Goal: Task Accomplishment & Management: Use online tool/utility

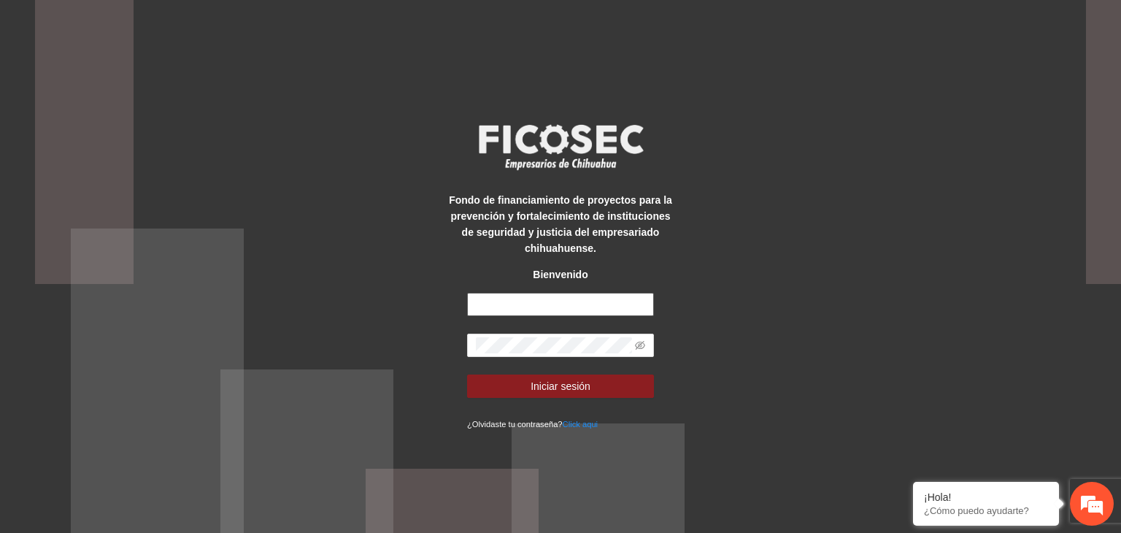
click at [521, 312] on input "text" at bounding box center [560, 304] width 187 height 23
type input "**********"
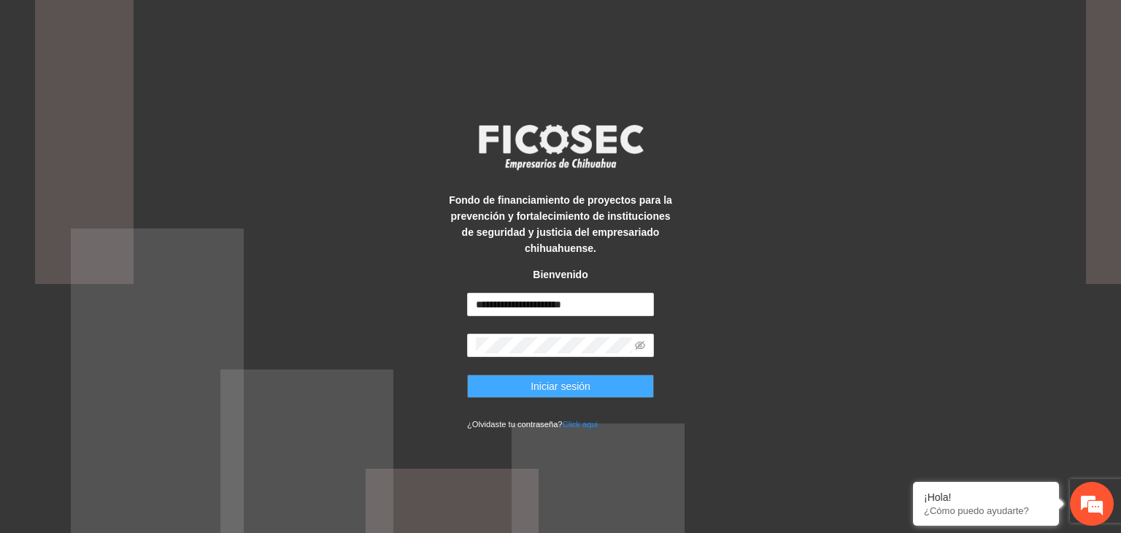
click at [556, 387] on span "Iniciar sesión" at bounding box center [560, 386] width 60 height 16
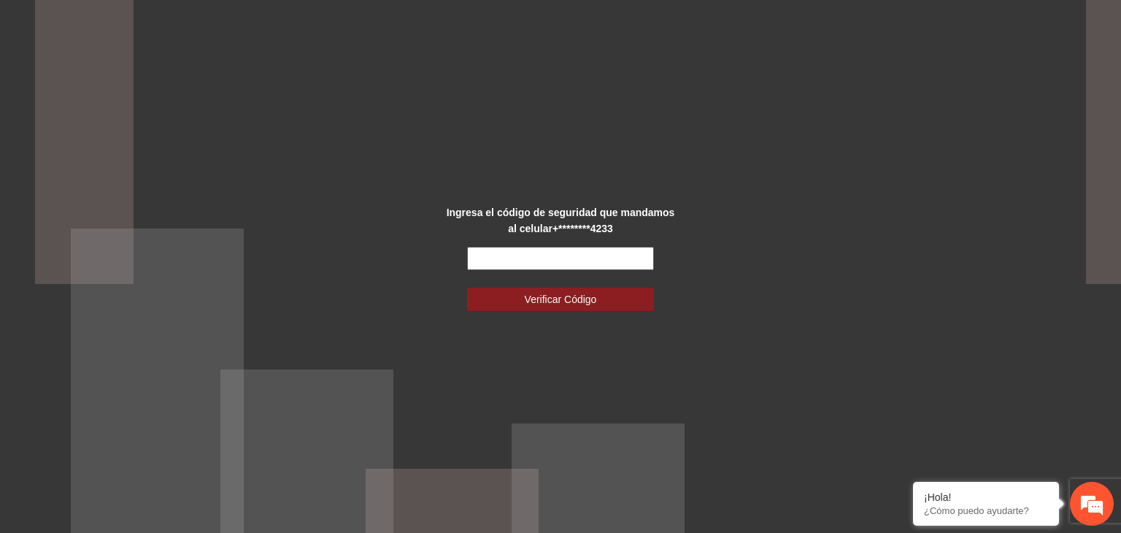
click at [531, 266] on input "text" at bounding box center [560, 258] width 187 height 23
type input "******"
click at [467, 287] on button "Verificar Código" at bounding box center [560, 298] width 187 height 23
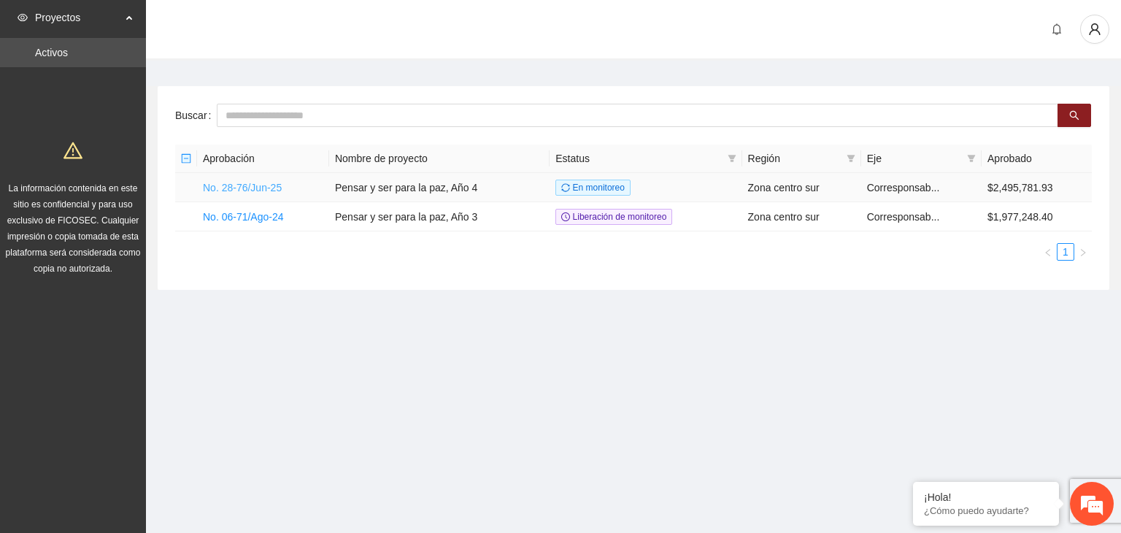
click at [264, 189] on link "No. 28-76/Jun-25" at bounding box center [242, 188] width 79 height 12
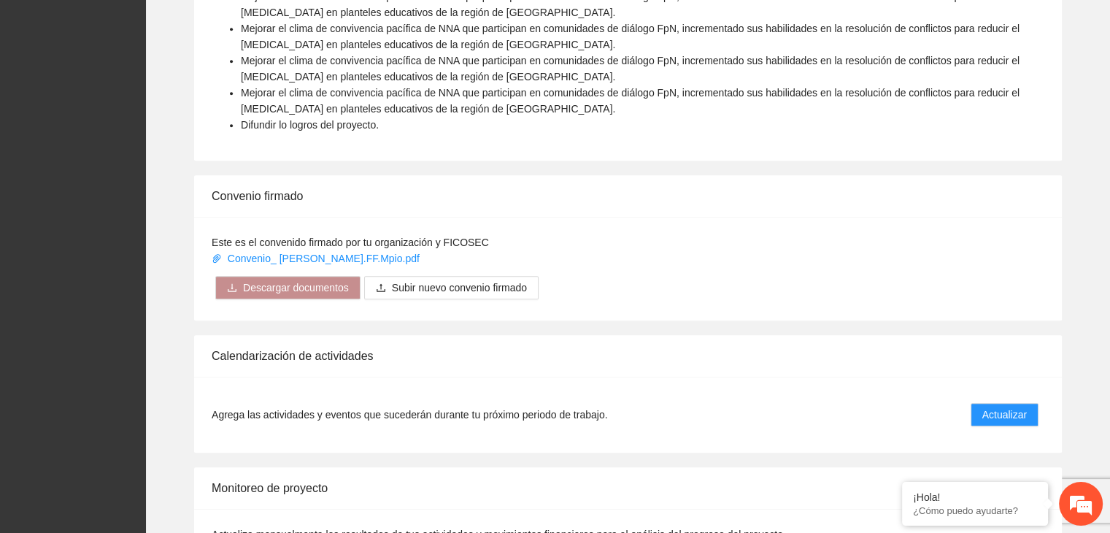
scroll to position [1021, 0]
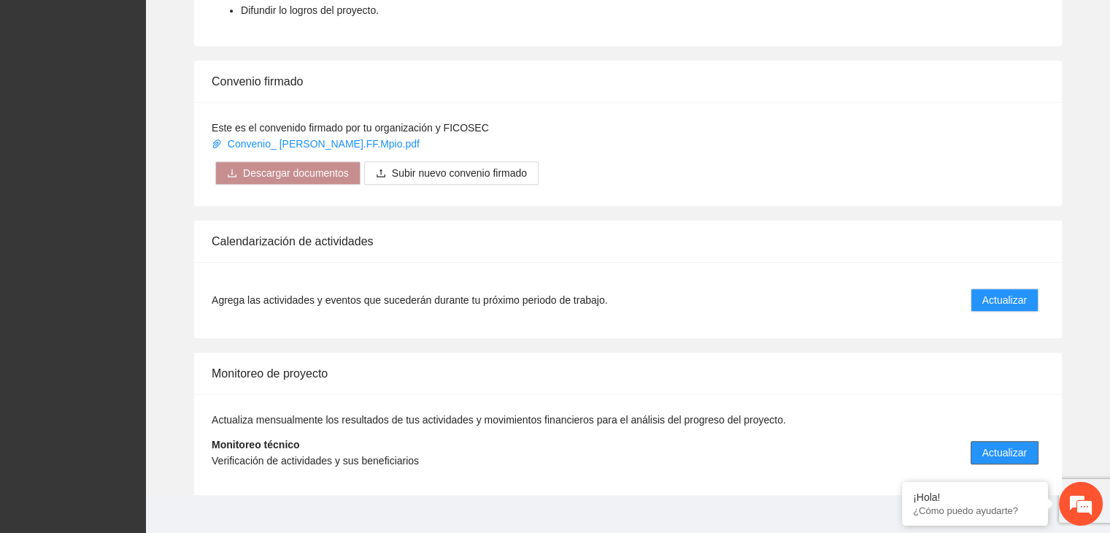
click at [1012, 444] on span "Actualizar" at bounding box center [1004, 452] width 45 height 16
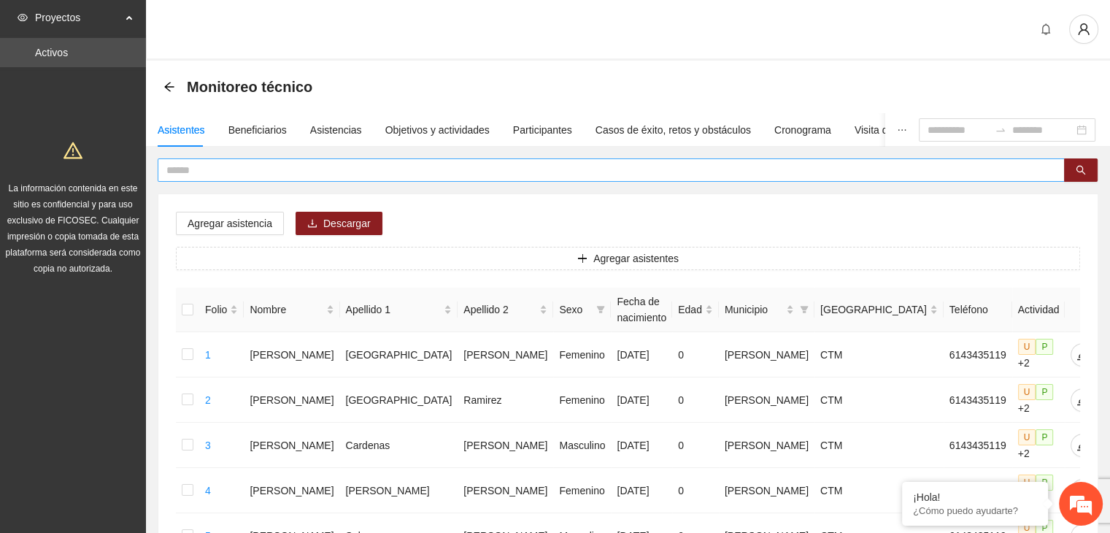
click at [626, 168] on input "text" at bounding box center [605, 170] width 878 height 16
type input "*"
click at [207, 170] on input "**********" at bounding box center [605, 170] width 878 height 16
click at [1081, 176] on button "button" at bounding box center [1081, 169] width 34 height 23
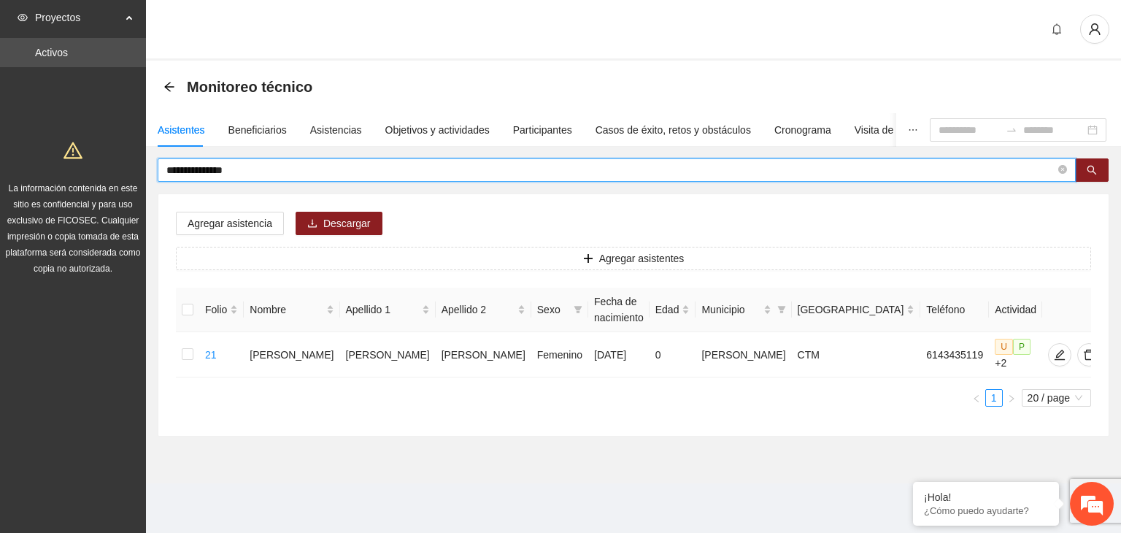
type input "**********"
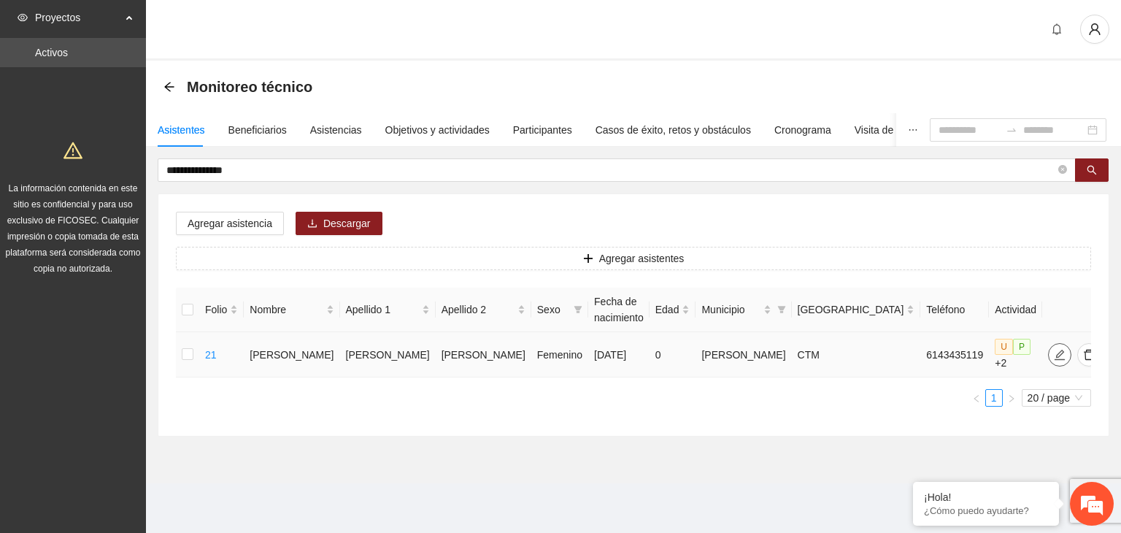
click at [1054, 354] on icon "edit" at bounding box center [1060, 355] width 12 height 12
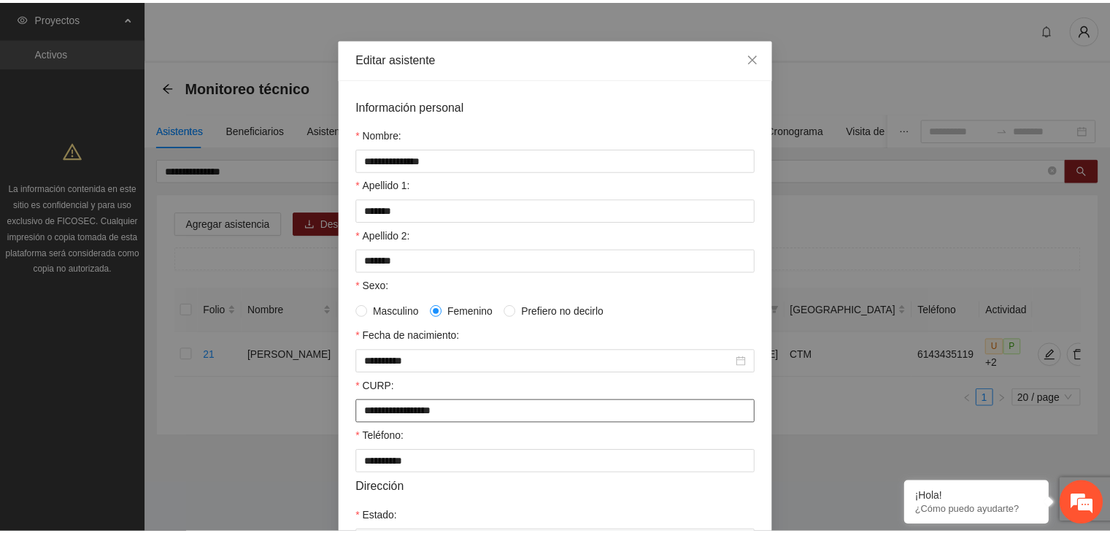
scroll to position [30, 0]
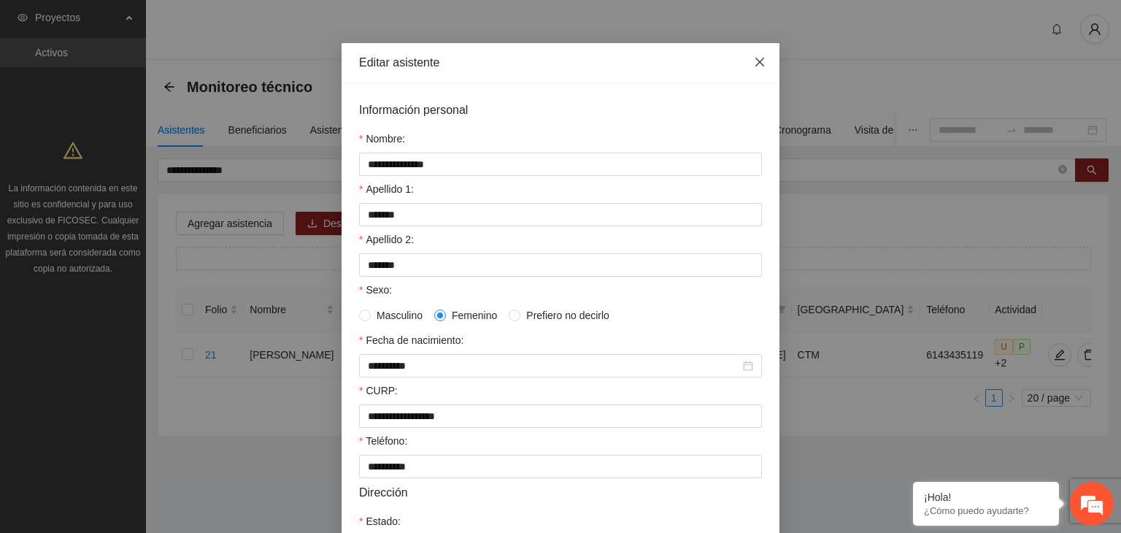
click at [754, 68] on icon "close" at bounding box center [760, 62] width 12 height 12
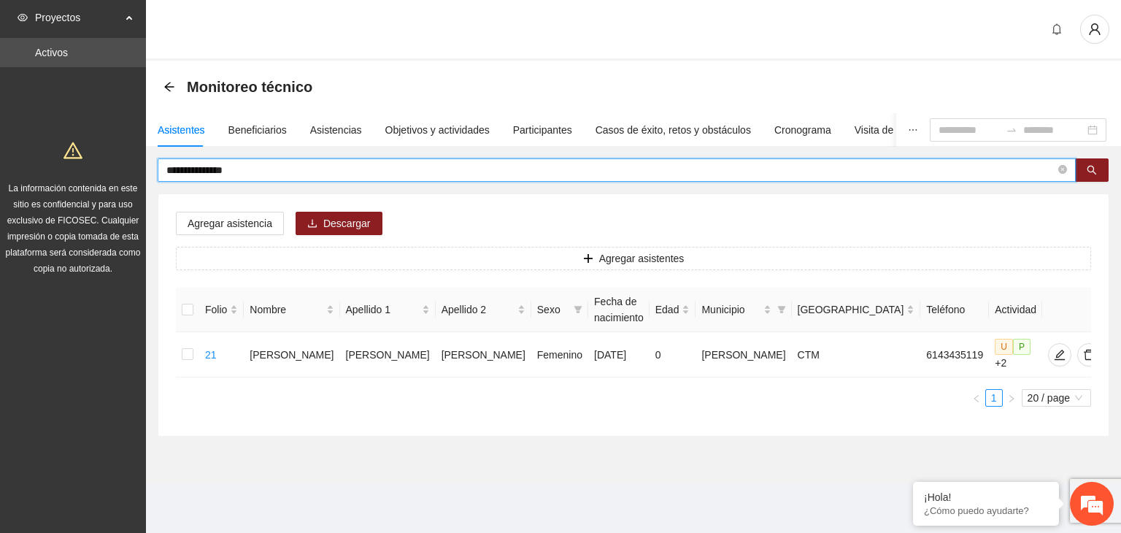
drag, startPoint x: 420, startPoint y: 172, endPoint x: 139, endPoint y: 172, distance: 280.2
click at [139, 172] on section "**********" at bounding box center [560, 266] width 1121 height 533
click at [1097, 165] on button "button" at bounding box center [1092, 169] width 34 height 23
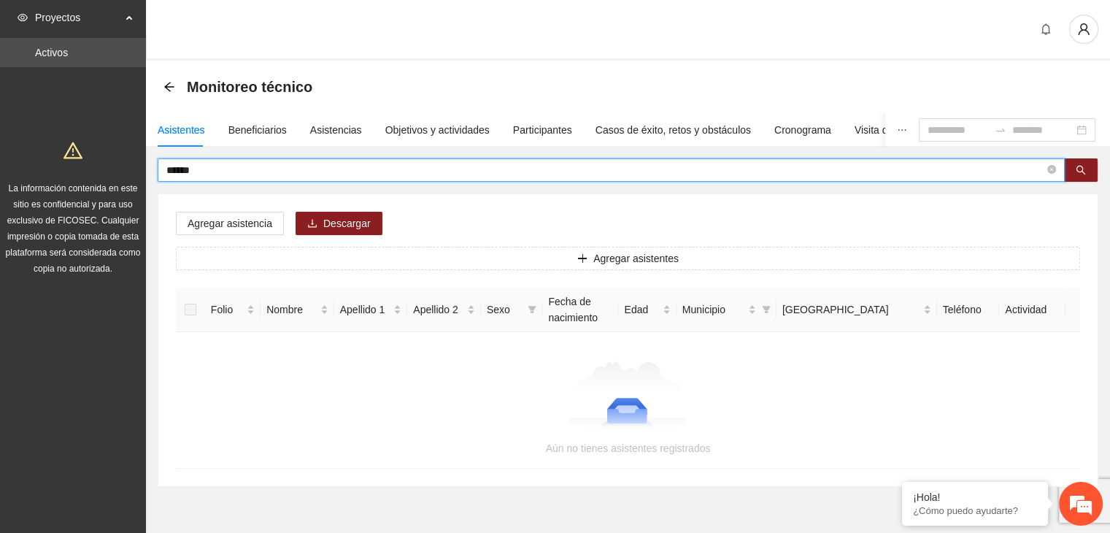
drag, startPoint x: 266, startPoint y: 169, endPoint x: 78, endPoint y: 175, distance: 188.3
click at [77, 175] on section "Proyectos Activos La información contenida en este sitio es confidencial y para…" at bounding box center [555, 287] width 1110 height 574
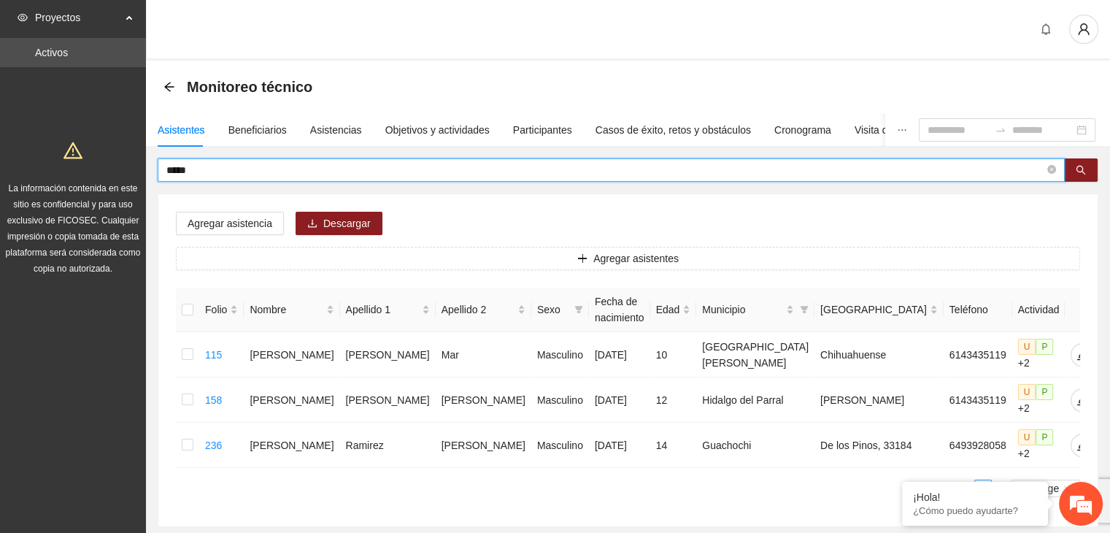
drag, startPoint x: 261, startPoint y: 170, endPoint x: 112, endPoint y: 170, distance: 148.8
click at [112, 170] on section "Proyectos Activos La información contenida en este sitio es confidencial y para…" at bounding box center [555, 307] width 1110 height 614
type input "*****"
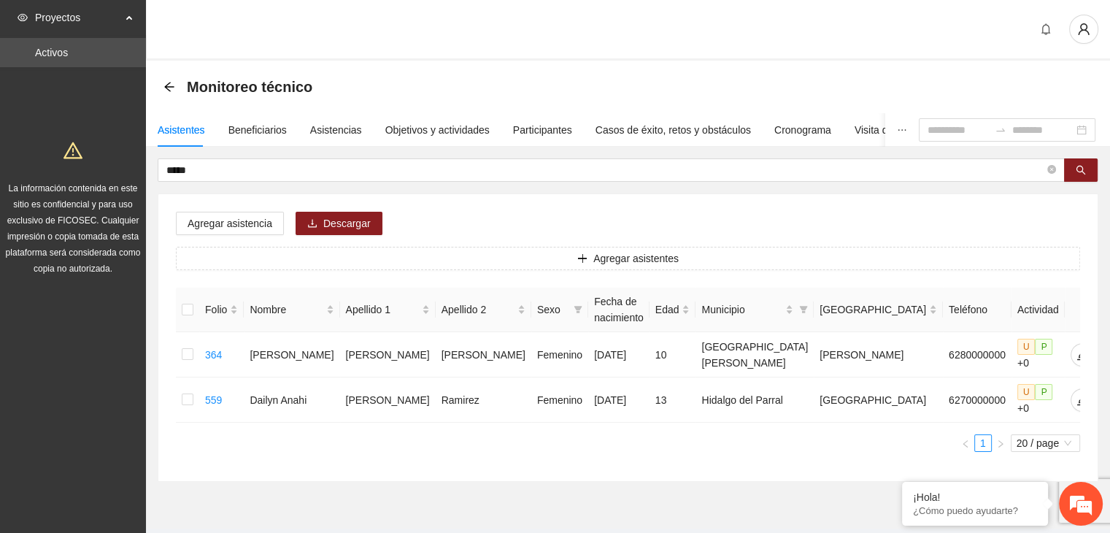
click at [182, 91] on div "Monitoreo técnico" at bounding box center [242, 86] width 158 height 23
click at [189, 88] on span "Monitoreo técnico" at bounding box center [249, 86] width 125 height 23
click at [169, 83] on icon "arrow-left" at bounding box center [168, 86] width 9 height 9
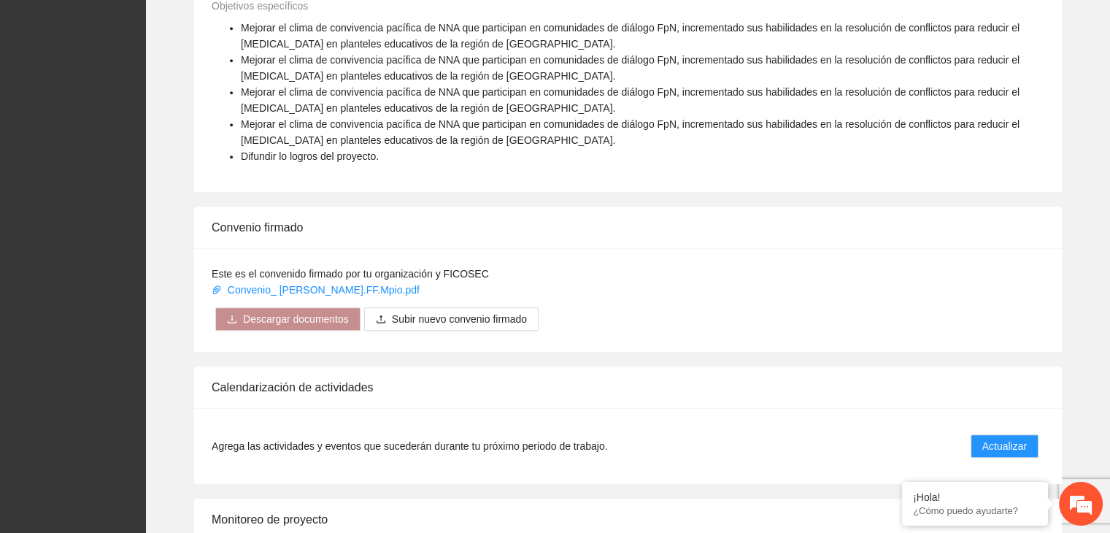
scroll to position [1021, 0]
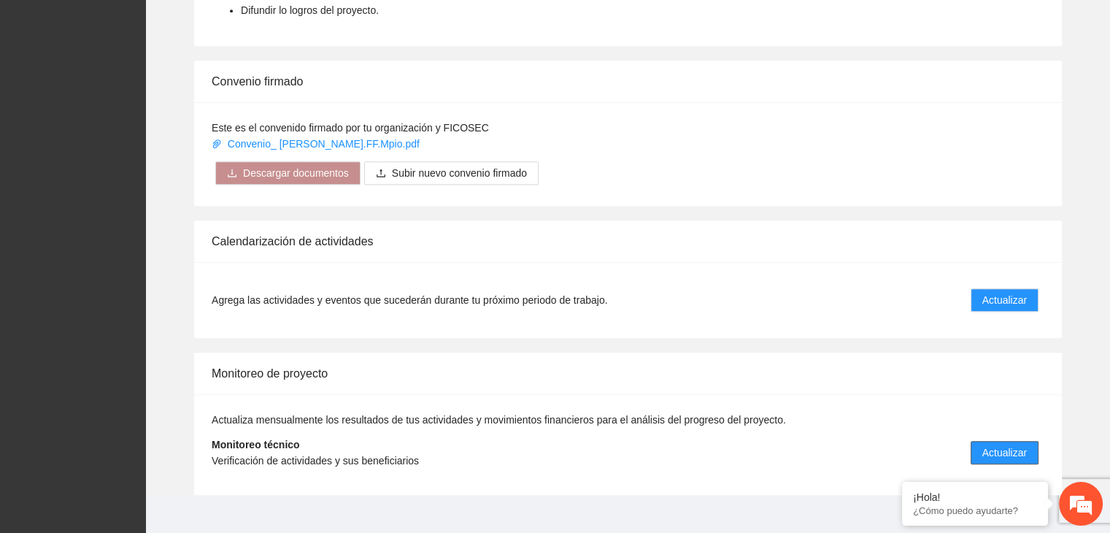
click at [1004, 444] on span "Actualizar" at bounding box center [1004, 452] width 45 height 16
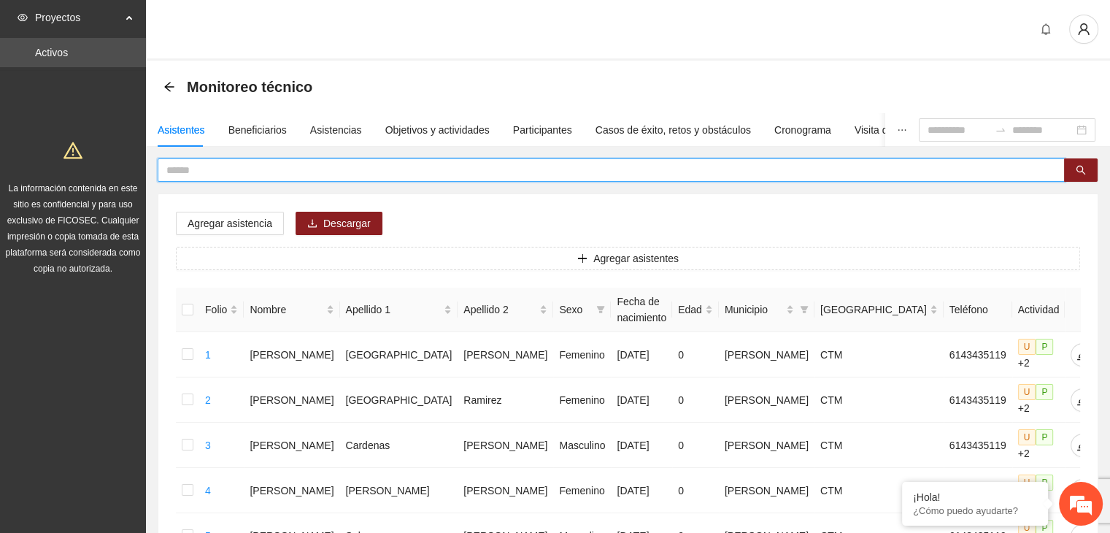
click at [284, 168] on input "text" at bounding box center [605, 170] width 878 height 16
type input "*"
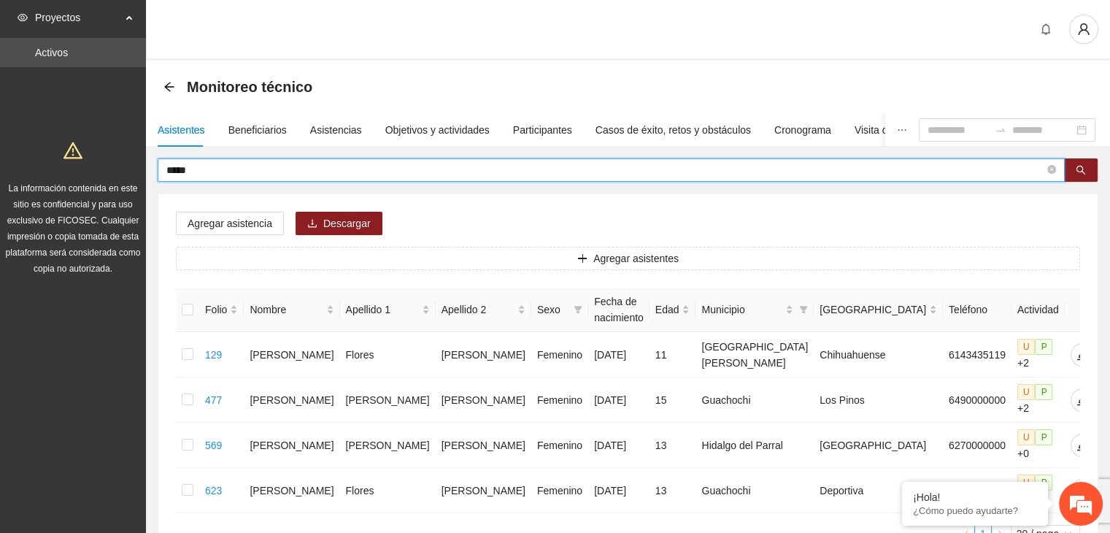
drag, startPoint x: 187, startPoint y: 170, endPoint x: 149, endPoint y: 167, distance: 38.1
click at [149, 167] on div "***** Agregar asistencia Descargar Agregar asistentes Folio Nombre Apellido 1 A…" at bounding box center [628, 365] width 964 height 414
click at [1081, 170] on icon "search" at bounding box center [1080, 170] width 10 height 10
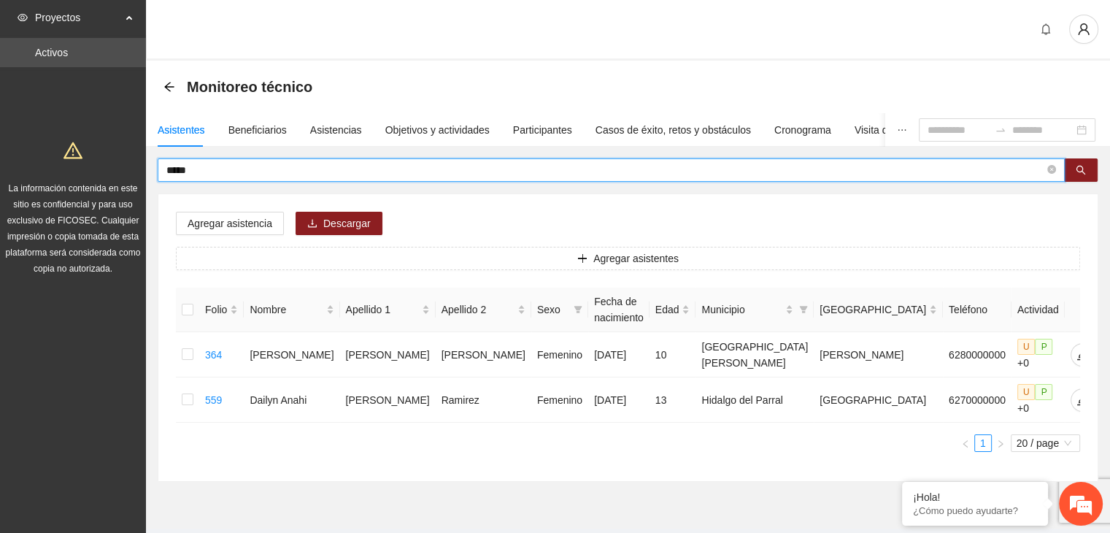
drag, startPoint x: 223, startPoint y: 167, endPoint x: 143, endPoint y: 179, distance: 80.4
click at [143, 179] on section "Proyectos Activos La información contenida en este sitio es confidencial y para…" at bounding box center [555, 284] width 1110 height 569
click at [1072, 161] on button "button" at bounding box center [1081, 169] width 34 height 23
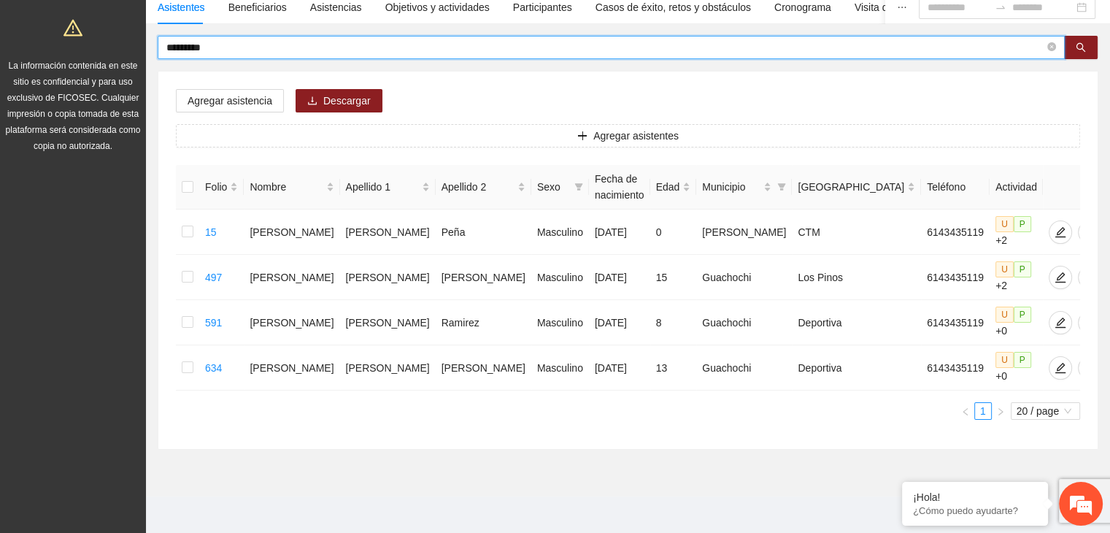
scroll to position [123, 0]
drag, startPoint x: 250, startPoint y: 35, endPoint x: 188, endPoint y: 50, distance: 64.6
click at [186, 50] on span "*********" at bounding box center [611, 47] width 907 height 23
drag, startPoint x: 213, startPoint y: 47, endPoint x: 107, endPoint y: 67, distance: 107.6
click at [107, 66] on section "Proyectos Activos La información contenida en este sitio es confidencial y para…" at bounding box center [555, 207] width 1110 height 660
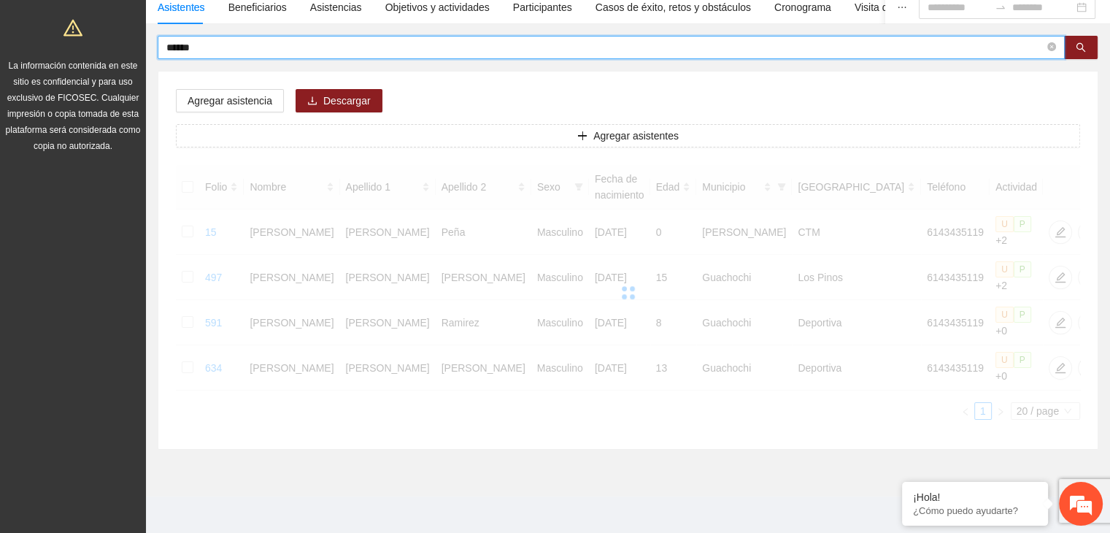
scroll to position [26, 0]
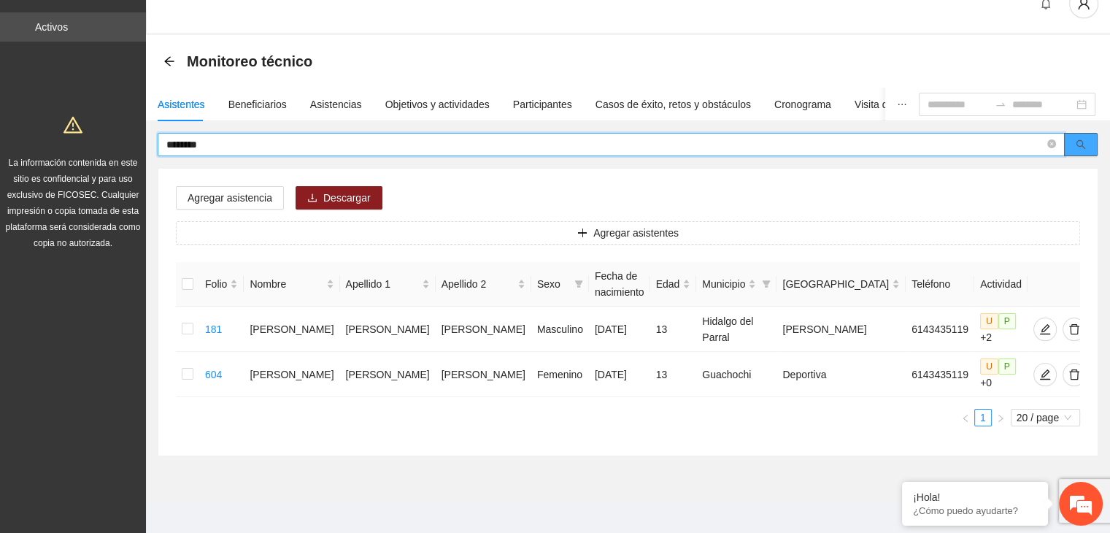
click at [1073, 147] on button "button" at bounding box center [1081, 144] width 34 height 23
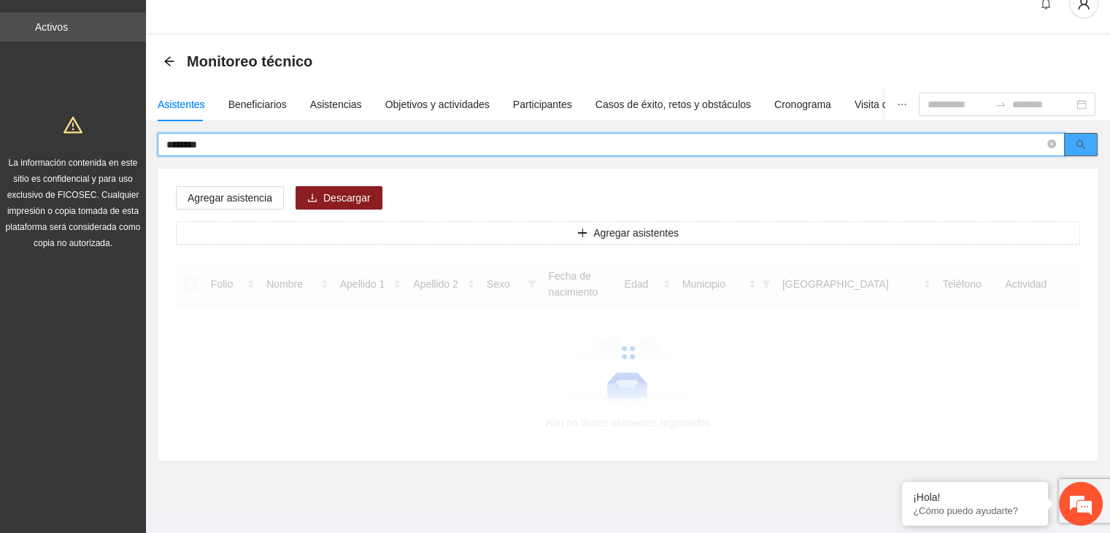
scroll to position [41, 0]
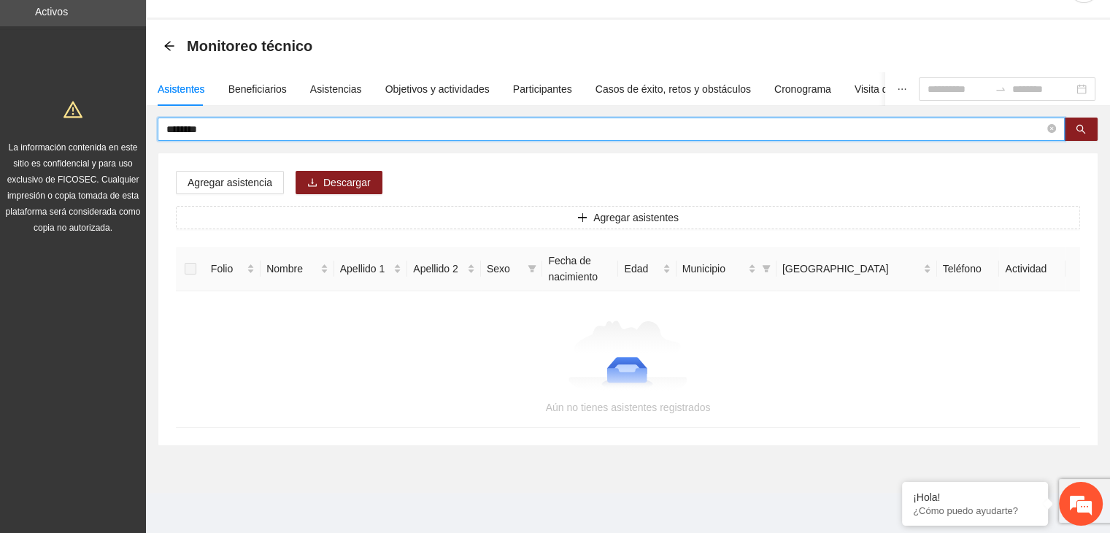
drag, startPoint x: 212, startPoint y: 133, endPoint x: 126, endPoint y: 148, distance: 86.7
click at [127, 147] on section "Proyectos Activos La información contenida en este sitio es confidencial y para…" at bounding box center [555, 246] width 1110 height 574
click at [1077, 132] on icon "search" at bounding box center [1080, 129] width 10 height 10
drag, startPoint x: 275, startPoint y: 128, endPoint x: 92, endPoint y: 158, distance: 185.7
click at [92, 158] on section "Proyectos Activos La información contenida en este sitio es confidencial y para…" at bounding box center [555, 246] width 1110 height 574
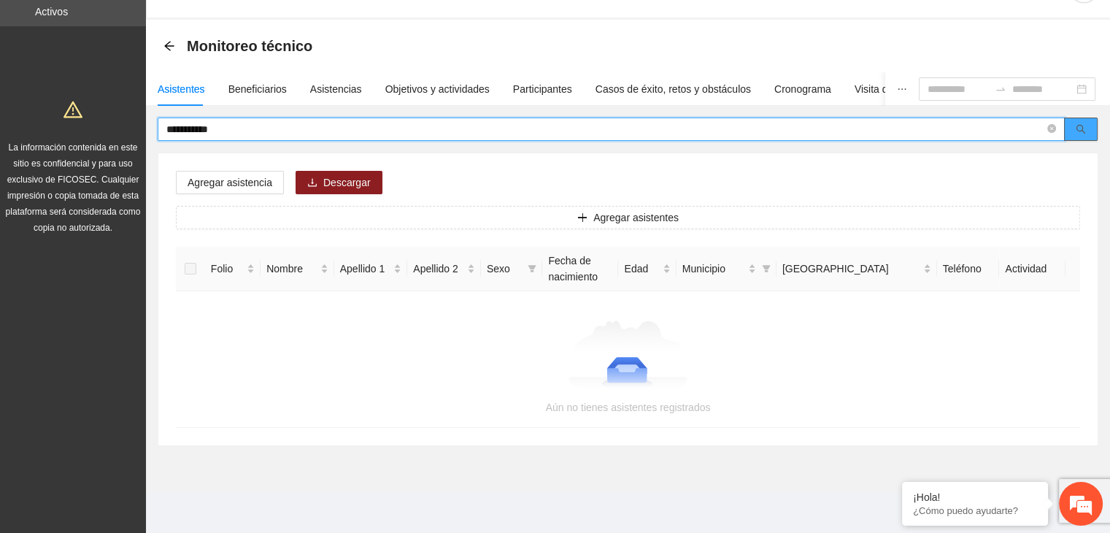
click at [1092, 129] on button "button" at bounding box center [1081, 128] width 34 height 23
drag, startPoint x: 293, startPoint y: 129, endPoint x: 66, endPoint y: 176, distance: 231.0
click at [66, 176] on section "**********" at bounding box center [555, 246] width 1110 height 574
click at [1078, 131] on icon "search" at bounding box center [1080, 129] width 9 height 9
drag, startPoint x: 271, startPoint y: 134, endPoint x: 121, endPoint y: 156, distance: 152.0
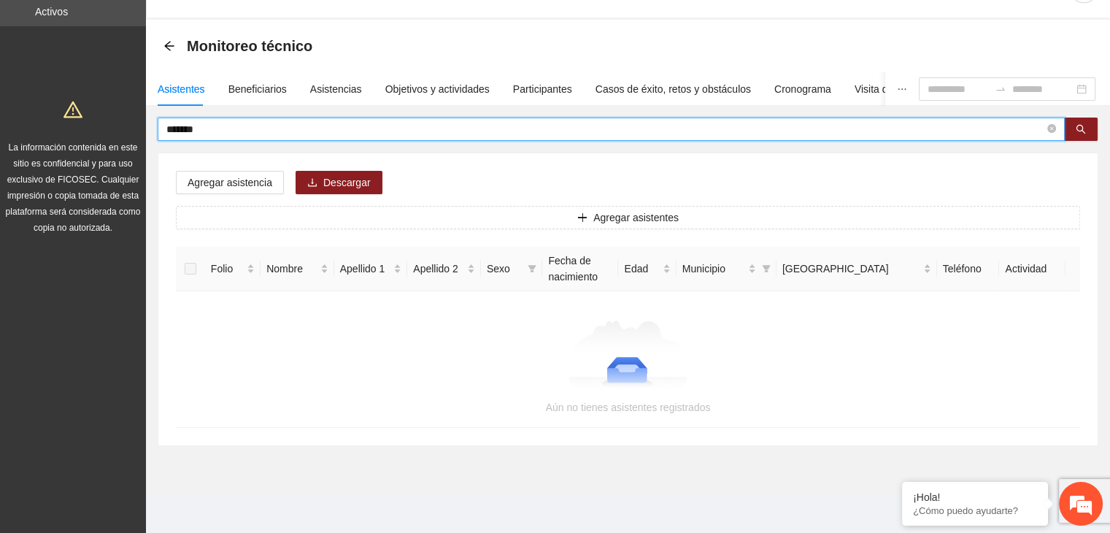
click at [121, 156] on section "Proyectos Activos La información contenida en este sitio es confidencial y para…" at bounding box center [555, 246] width 1110 height 574
click at [1086, 130] on button "button" at bounding box center [1081, 128] width 34 height 23
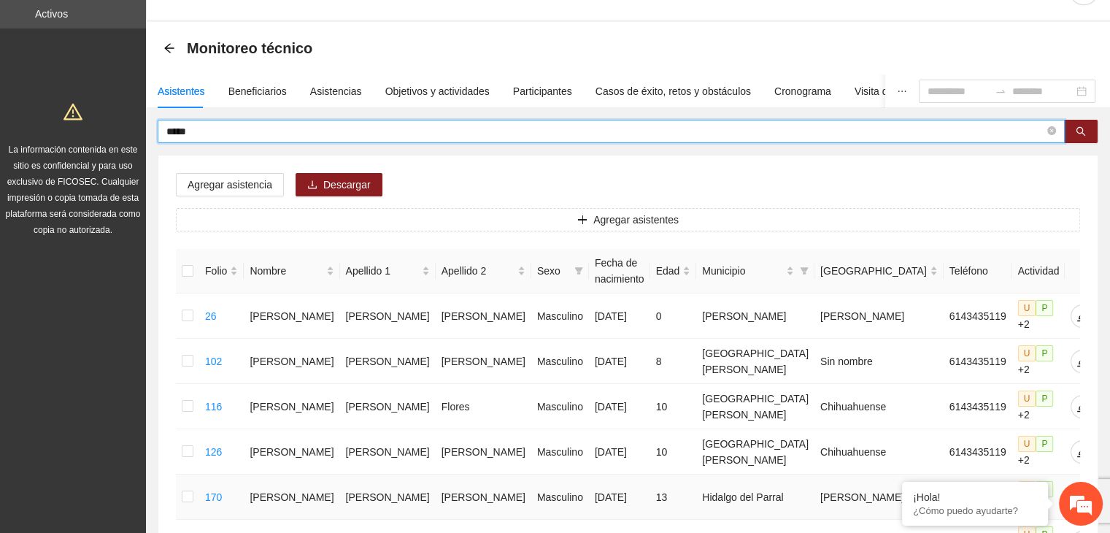
scroll to position [0, 0]
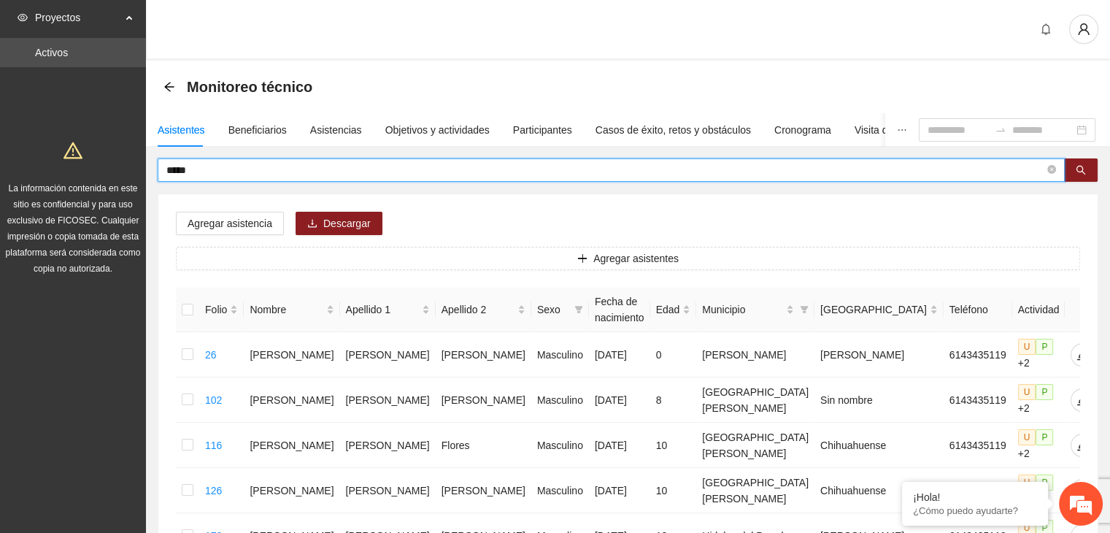
drag, startPoint x: 215, startPoint y: 169, endPoint x: 90, endPoint y: 197, distance: 128.5
click at [90, 194] on section "Proyectos Activos La información contenida en este sitio es confidencial y para…" at bounding box center [555, 488] width 1110 height 976
click at [1086, 170] on button "button" at bounding box center [1081, 169] width 34 height 23
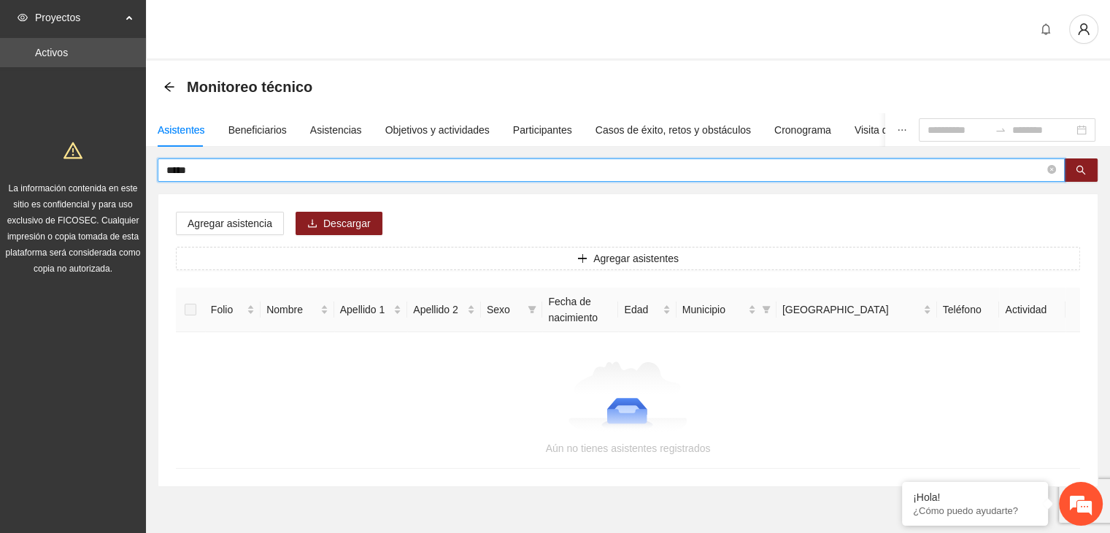
drag, startPoint x: 247, startPoint y: 176, endPoint x: 93, endPoint y: 190, distance: 154.6
click at [90, 188] on section "Proyectos Activos La información contenida en este sitio es confidencial y para…" at bounding box center [555, 287] width 1110 height 574
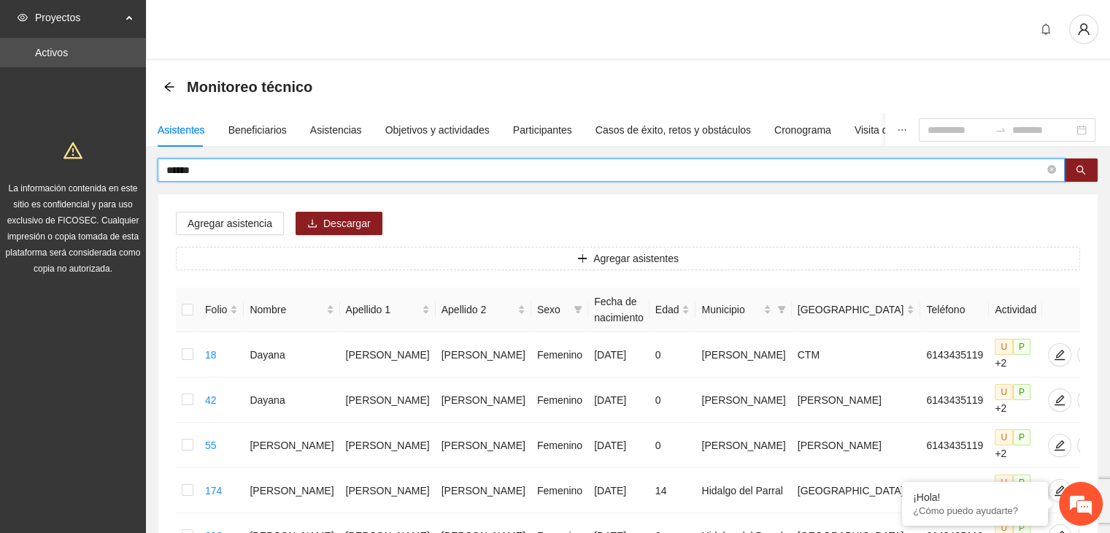
drag, startPoint x: 208, startPoint y: 170, endPoint x: 118, endPoint y: 185, distance: 91.0
click at [118, 185] on section "Proyectos Activos La información contenida en este sitio es confidencial y para…" at bounding box center [555, 420] width 1110 height 841
type input "*****"
click at [1084, 167] on icon "search" at bounding box center [1080, 170] width 10 height 10
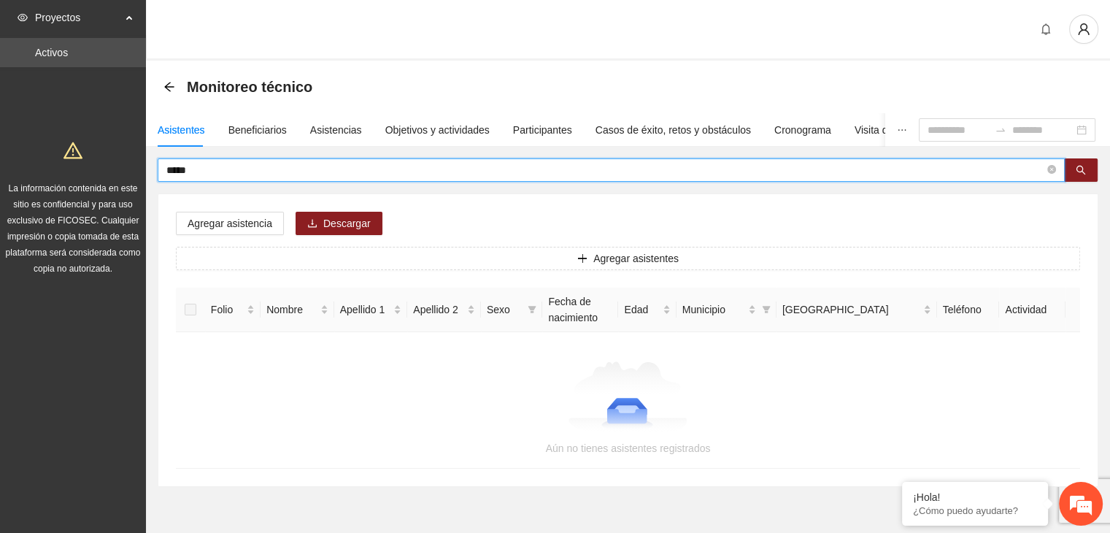
drag, startPoint x: 193, startPoint y: 171, endPoint x: 152, endPoint y: 171, distance: 40.9
click at [152, 171] on div "***** Agregar asistencia Descargar Agregar asistentes Folio Nombre Apellido 1 A…" at bounding box center [628, 322] width 964 height 328
click at [236, 174] on input "text" at bounding box center [605, 170] width 878 height 16
click at [1086, 171] on button "button" at bounding box center [1081, 169] width 34 height 23
drag, startPoint x: 197, startPoint y: 169, endPoint x: 146, endPoint y: 174, distance: 51.3
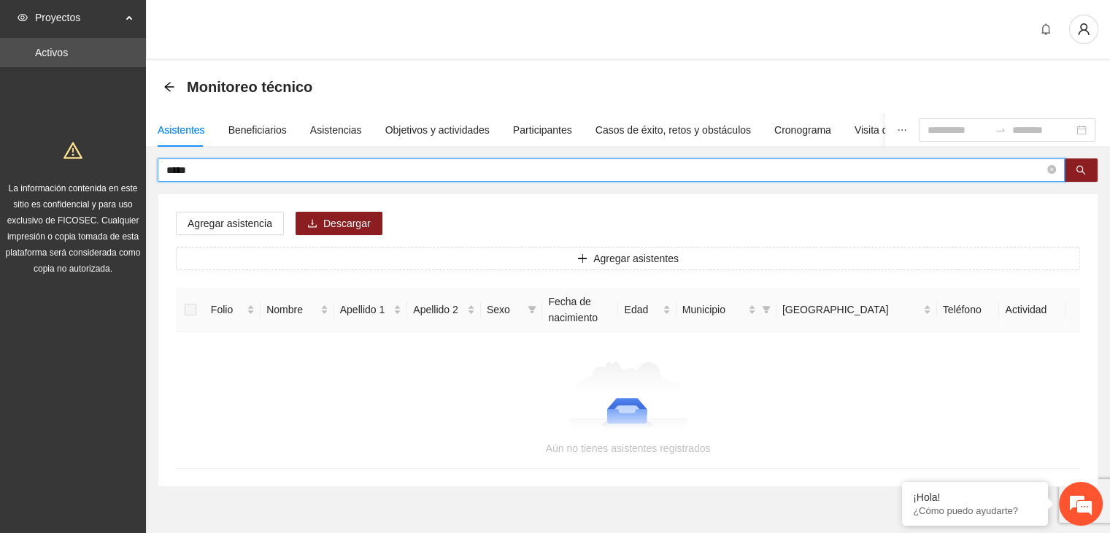
click at [146, 173] on div "***** Agregar asistencia Descargar Agregar asistentes Folio Nombre Apellido 1 A…" at bounding box center [628, 322] width 964 height 328
type input "*****"
click at [1065, 203] on div "Agregar asistencia Descargar Agregar asistentes Folio Nombre Apellido 1 Apellid…" at bounding box center [627, 340] width 939 height 292
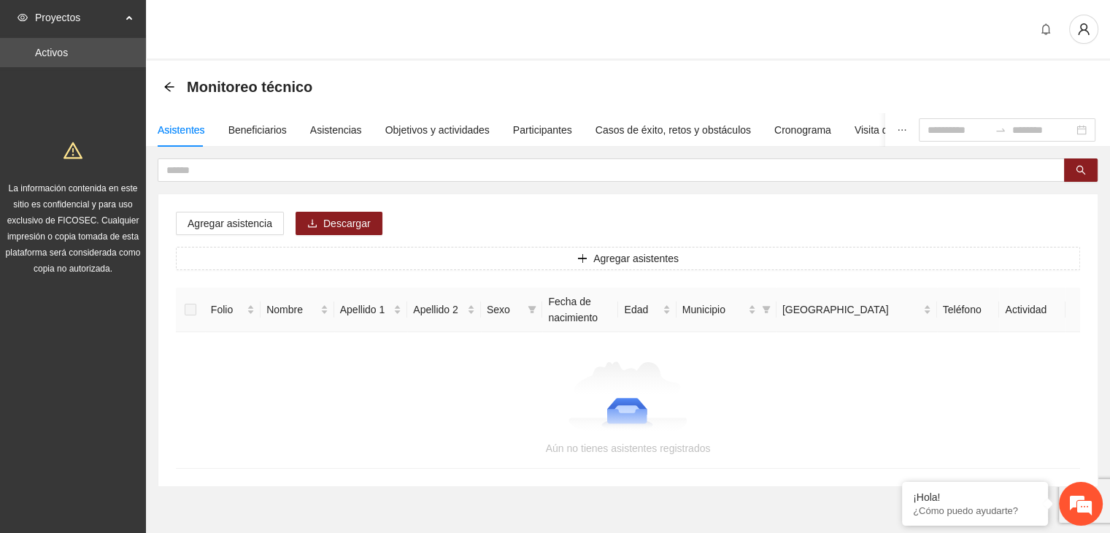
click at [1052, 228] on div "Agregar asistencia Descargar Agregar asistentes Folio Nombre Apellido 1 Apellid…" at bounding box center [627, 340] width 939 height 292
click at [1084, 170] on icon "search" at bounding box center [1080, 170] width 10 height 10
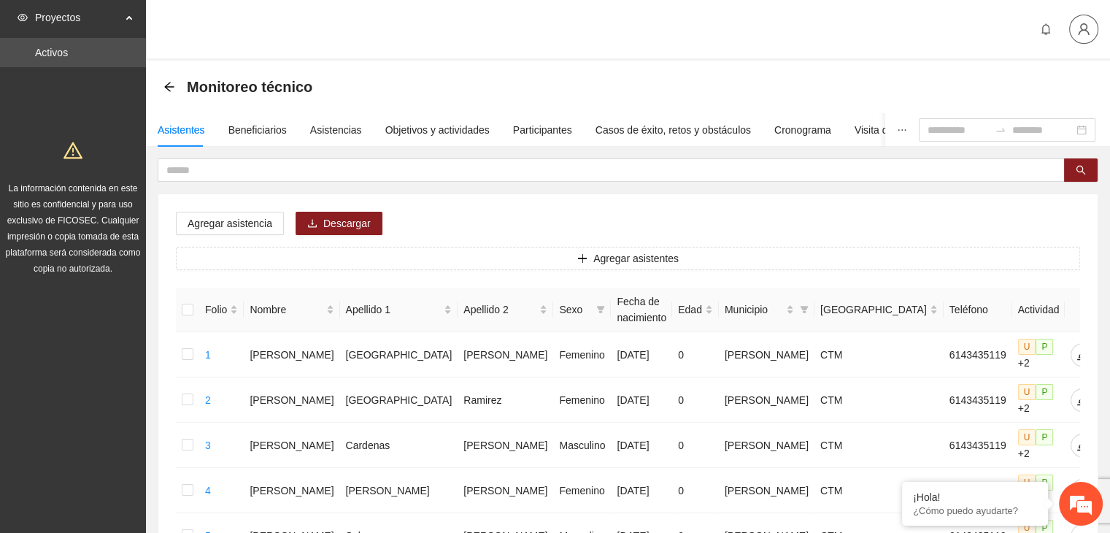
click at [1080, 36] on button "button" at bounding box center [1083, 29] width 29 height 29
click at [1048, 85] on span "Cerrar sesión" at bounding box center [1045, 85] width 92 height 16
